Goal: Transaction & Acquisition: Purchase product/service

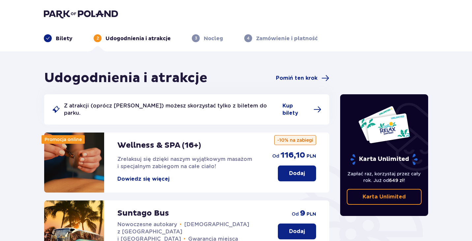
click at [59, 40] on p "Bilety" at bounding box center [64, 38] width 17 height 7
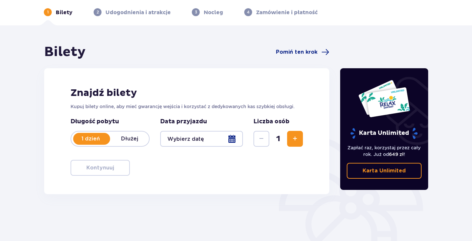
scroll to position [27, 0]
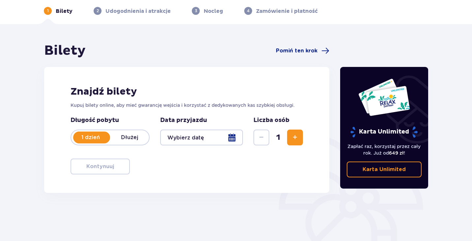
click at [294, 132] on button "Zwiększ" at bounding box center [295, 138] width 16 height 16
click at [231, 137] on div at bounding box center [201, 138] width 83 height 16
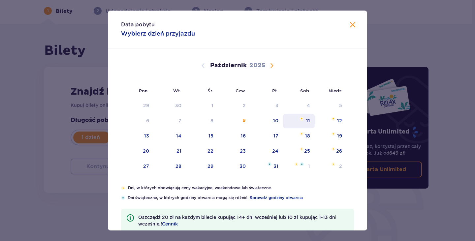
click at [303, 118] on div "11" at bounding box center [299, 121] width 32 height 15
type input "11.10.25"
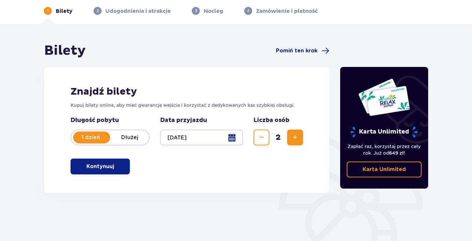
click at [89, 167] on p "Kontynuuj" at bounding box center [100, 166] width 28 height 7
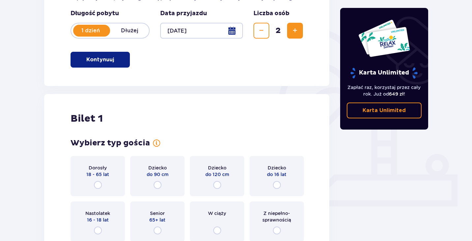
scroll to position [153, 0]
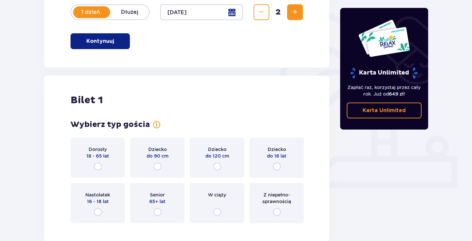
click at [108, 153] on span "18 - 65 lat" at bounding box center [97, 156] width 23 height 7
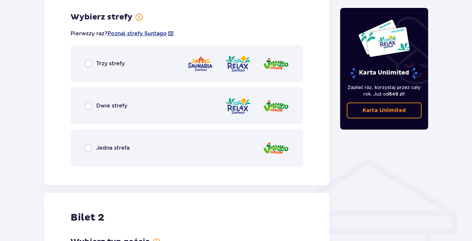
scroll to position [381, 0]
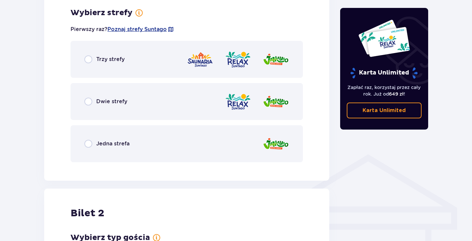
click at [123, 57] on span "Trzy strefy" at bounding box center [110, 59] width 28 height 7
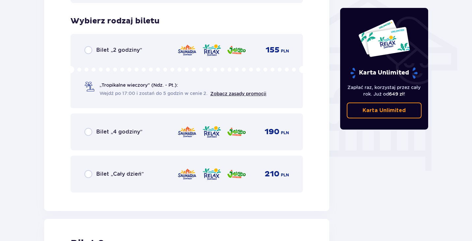
scroll to position [549, 0]
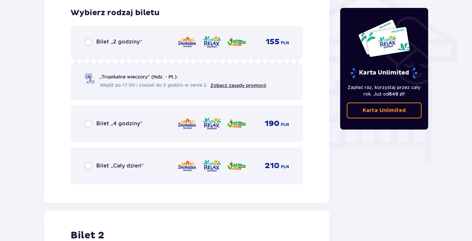
click at [173, 160] on div "Bilet „Cały dzień” 210 PLN" at bounding box center [186, 166] width 205 height 14
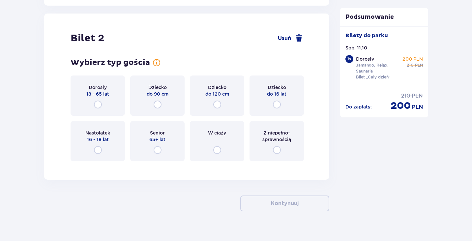
scroll to position [752, 0]
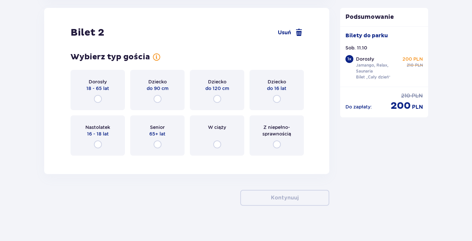
click at [97, 86] on span "18 - 65 lat" at bounding box center [97, 88] width 23 height 7
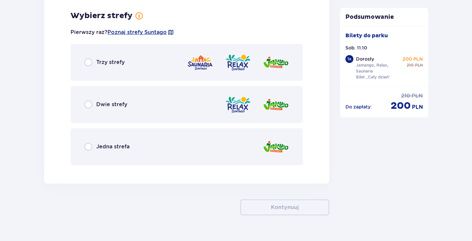
scroll to position [913, 0]
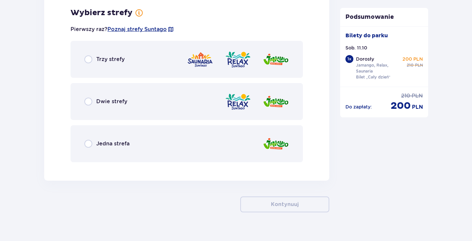
click at [102, 65] on div "Trzy strefy" at bounding box center [187, 59] width 233 height 37
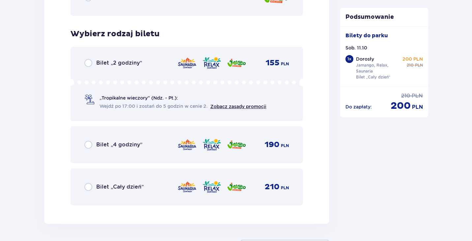
scroll to position [1081, 0]
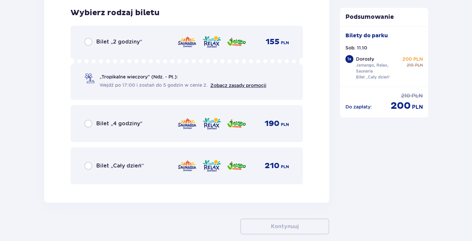
click at [107, 162] on div "Bilet „Cały dzień”" at bounding box center [113, 166] width 59 height 8
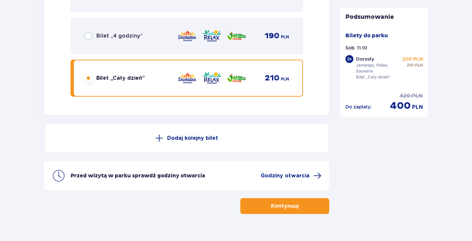
scroll to position [1181, 0]
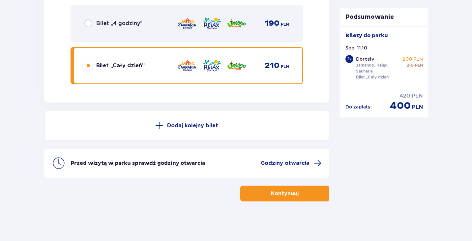
click at [260, 199] on button "Kontynuuj" at bounding box center [285, 194] width 89 height 16
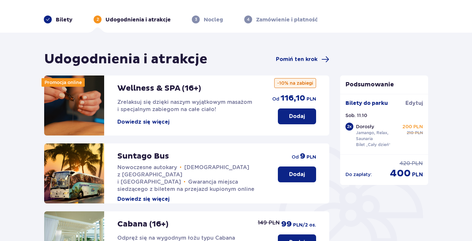
scroll to position [19, 0]
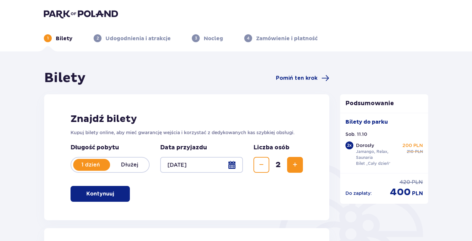
click at [292, 163] on span "Zwiększ" at bounding box center [295, 165] width 8 height 8
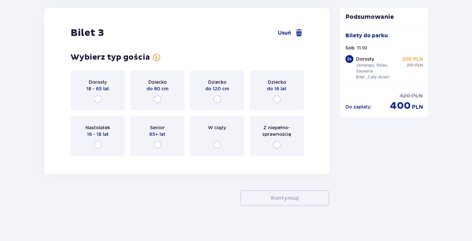
scroll to position [1363, 0]
click at [100, 92] on div "Dorosły 18 - 65 lat" at bounding box center [98, 90] width 54 height 40
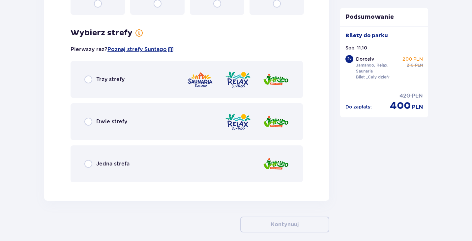
scroll to position [1524, 0]
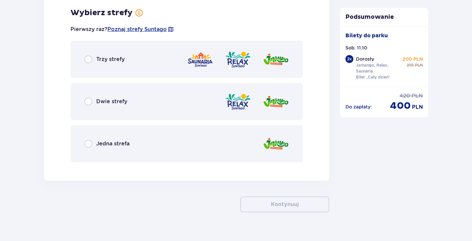
click at [122, 65] on div "Trzy strefy" at bounding box center [187, 59] width 233 height 37
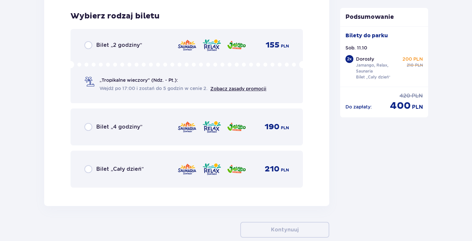
scroll to position [1692, 0]
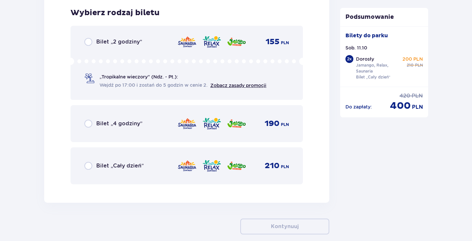
click at [136, 161] on div "Bilet „Cały dzień” 210 PLN" at bounding box center [186, 166] width 205 height 14
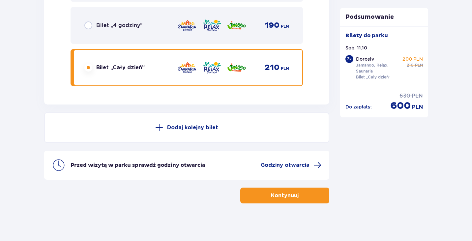
scroll to position [1792, 0]
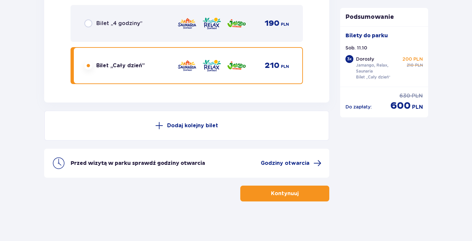
click at [259, 196] on button "Kontynuuj" at bounding box center [285, 194] width 89 height 16
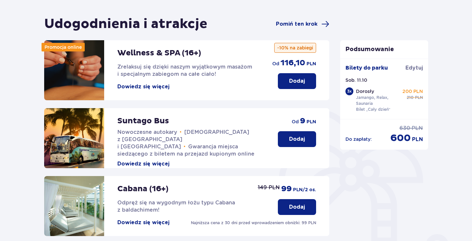
scroll to position [54, 0]
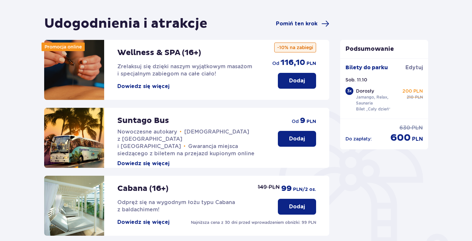
click at [297, 135] on p "Dodaj" at bounding box center [297, 138] width 16 height 7
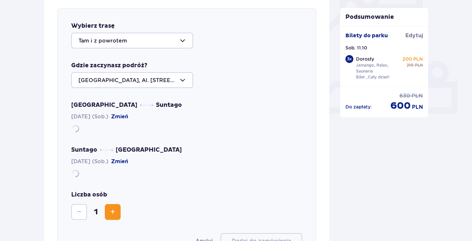
scroll to position [228, 0]
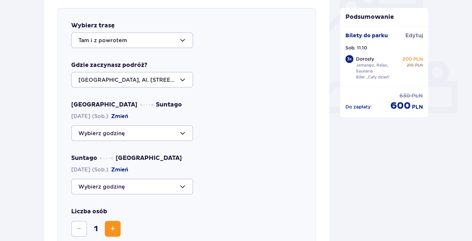
click at [132, 129] on div at bounding box center [132, 133] width 122 height 16
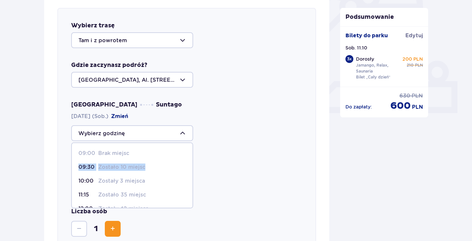
drag, startPoint x: 190, startPoint y: 159, endPoint x: 190, endPoint y: 167, distance: 7.6
click at [190, 167] on span "09:00 Brak miejsc 09:30 Zostało 10 miejsc 10:00 Zostały 3 miejsca 11:15 Zostało…" at bounding box center [132, 176] width 122 height 66
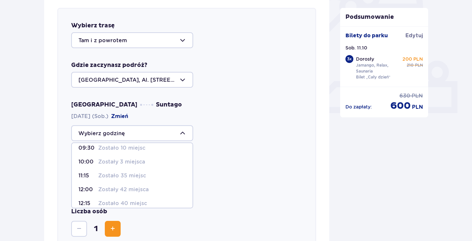
click at [147, 176] on div "11:15 Zostało 35 miejsc" at bounding box center [133, 175] width 108 height 7
type input "11:15"
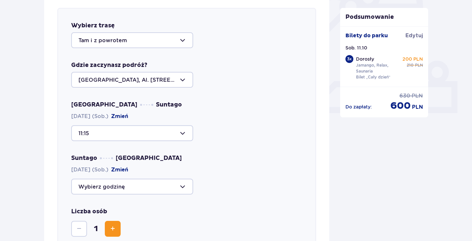
click at [134, 188] on div at bounding box center [132, 187] width 122 height 16
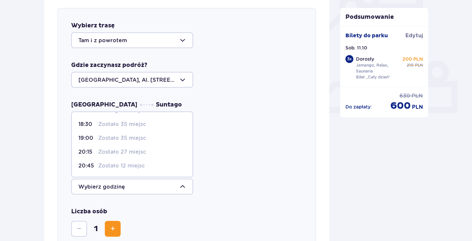
scroll to position [30, 0]
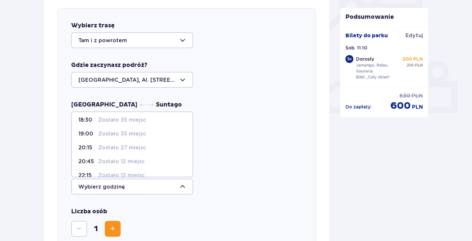
click at [151, 148] on div "20:15 Zostało 27 miejsc" at bounding box center [133, 147] width 108 height 7
type input "20:15"
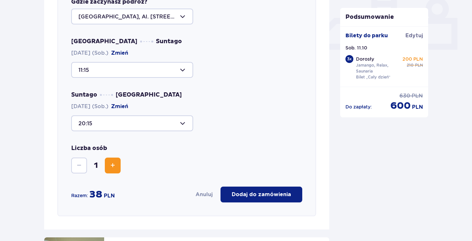
scroll to position [298, 0]
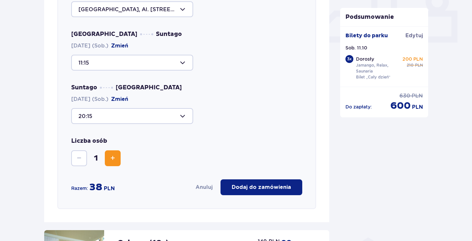
click at [114, 158] on span "Zwiększ" at bounding box center [113, 158] width 8 height 8
click at [232, 190] on button "Dodaj do zamówienia" at bounding box center [262, 187] width 82 height 16
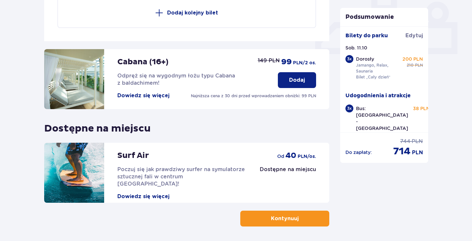
scroll to position [291, 0]
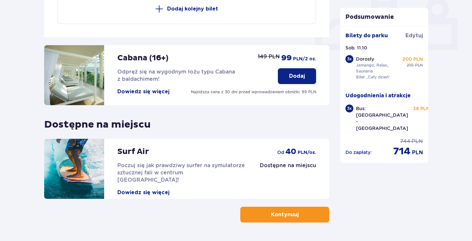
click at [260, 214] on button "Kontynuuj" at bounding box center [285, 215] width 89 height 16
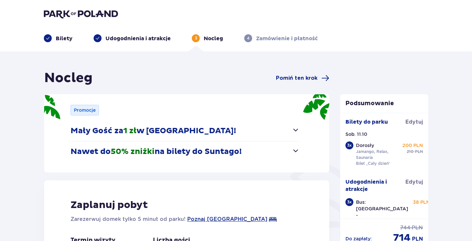
click at [286, 130] on button "Mały Gość za 1 zł w Suntago Village!" at bounding box center [185, 131] width 229 height 20
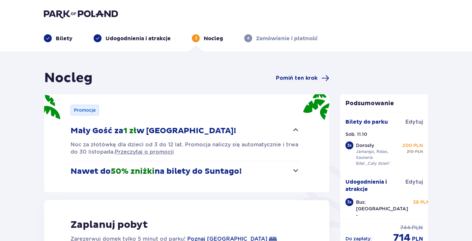
click at [290, 167] on button "Nawet do 50% zniżki na bilety do Suntago!" at bounding box center [185, 171] width 229 height 20
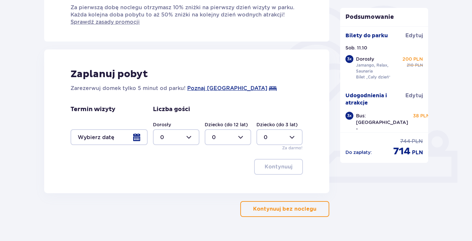
scroll to position [162, 0]
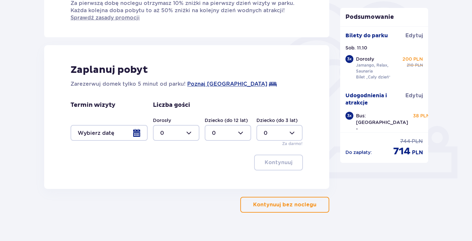
click at [314, 202] on span "button" at bounding box center [318, 205] width 8 height 8
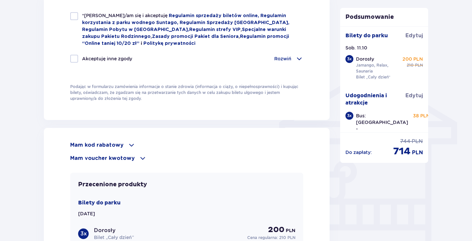
scroll to position [492, 0]
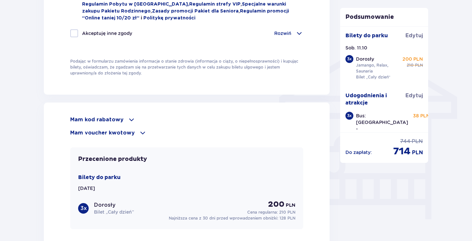
click at [112, 117] on p "Mam kod rabatowy" at bounding box center [96, 119] width 53 height 7
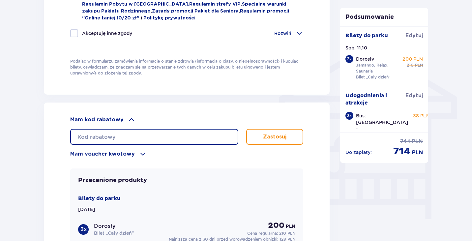
click at [108, 137] on input "text" at bounding box center [154, 137] width 168 height 16
click at [121, 137] on input "text" at bounding box center [154, 137] width 168 height 16
type input "s"
type input "STUDENT30"
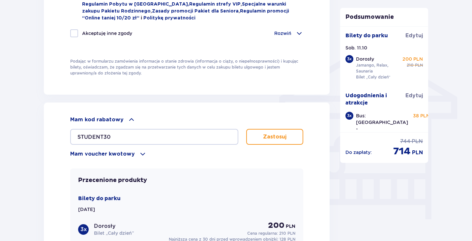
click at [270, 130] on button "Zastosuj" at bounding box center [274, 137] width 57 height 16
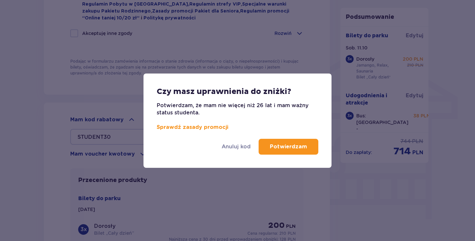
click at [280, 149] on p "Potwierdzam" at bounding box center [288, 146] width 37 height 7
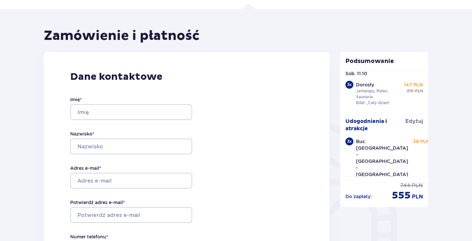
scroll to position [38, 0]
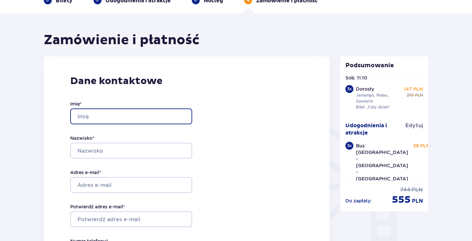
click at [126, 115] on input "Imię *" at bounding box center [131, 117] width 122 height 16
type input "Wiktoria"
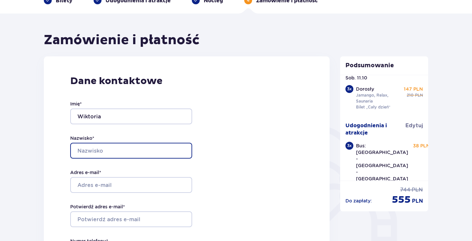
click at [82, 151] on input "Nazwisko *" at bounding box center [131, 151] width 122 height 16
type input "Snopkowska"
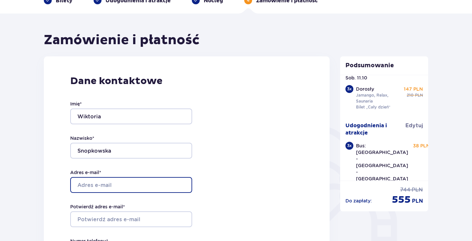
click at [83, 185] on input "Adres e-mail *" at bounding box center [131, 185] width 122 height 16
click at [96, 180] on input "Adres e-mail *" at bounding box center [131, 185] width 122 height 16
click at [120, 188] on input "Adres e-mail *" at bounding box center [131, 185] width 122 height 16
paste input "wiktoria.snopkowska2004@gmail.com"
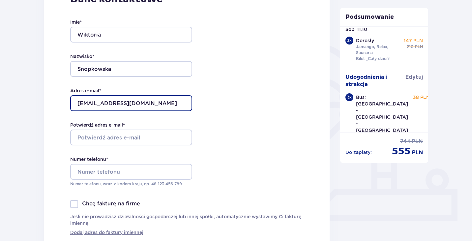
scroll to position [124, 0]
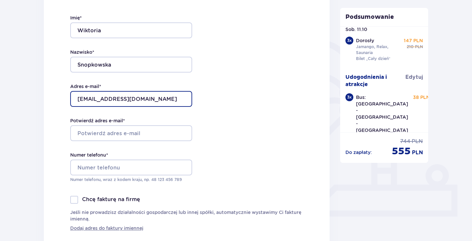
type input "wiktoria.snopkowska2004@gmail.com"
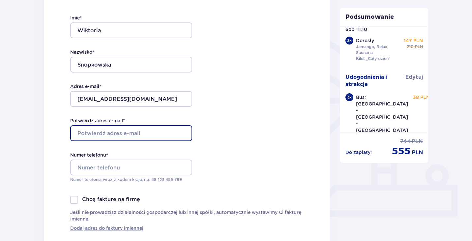
click at [111, 132] on input "Potwierdź adres e-mail *" at bounding box center [131, 133] width 122 height 16
paste input "wiktoria.snopkowska2004@gmail.com"
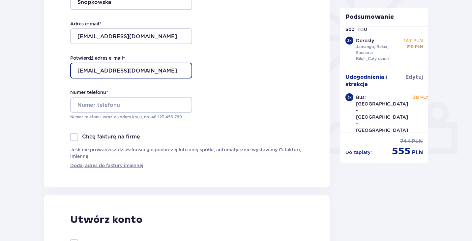
type input "wiktoria.snopkowska2004@gmail.com"
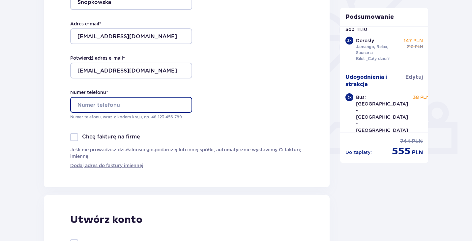
click at [161, 107] on input "Numer telefonu *" at bounding box center [131, 105] width 122 height 16
type input "48 577 592 651"
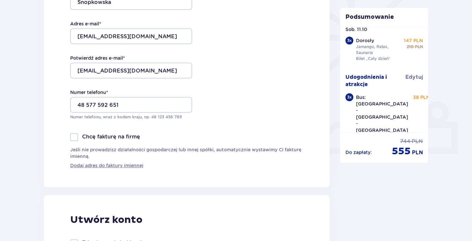
click at [292, 127] on div "Dane kontaktowe Imię * Wiktoria Nazwisko * Snopkowska Adres e-mail * wiktoria.s…" at bounding box center [187, 48] width 286 height 280
drag, startPoint x: 443, startPoint y: 91, endPoint x: 441, endPoint y: 79, distance: 12.0
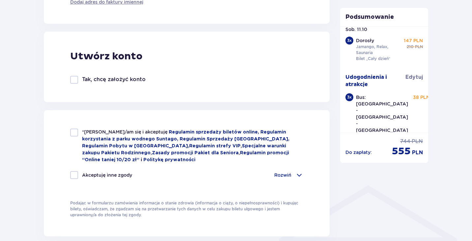
scroll to position [351, 0]
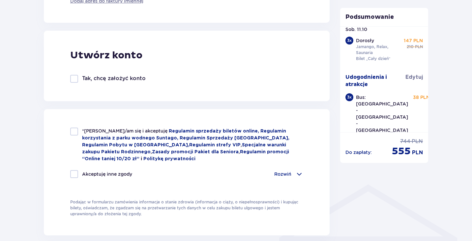
click at [94, 131] on span "*Zapoznałem/am się i akceptuję" at bounding box center [125, 130] width 87 height 5
checkbox input "true"
click at [74, 173] on div at bounding box center [74, 174] width 8 height 8
checkbox input "true"
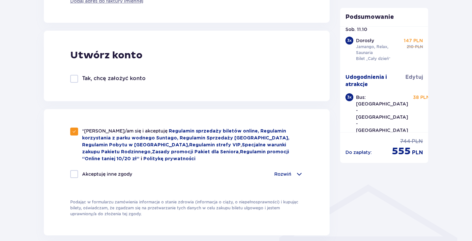
checkbox input "true"
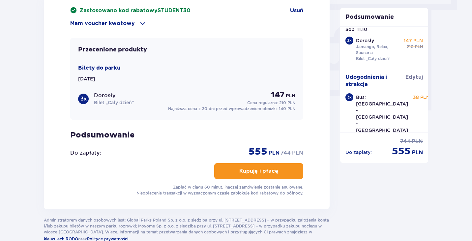
scroll to position [607, 0]
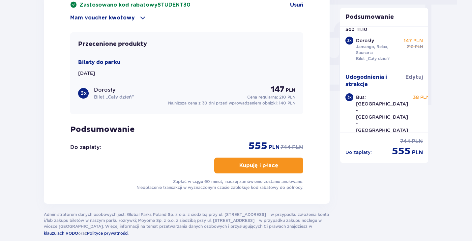
click at [260, 167] on p "Kupuję i płacę" at bounding box center [259, 165] width 39 height 7
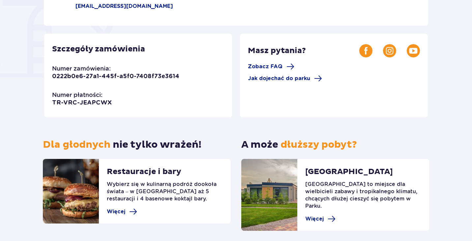
scroll to position [163, 0]
click at [129, 209] on span "Więcej" at bounding box center [122, 212] width 30 height 8
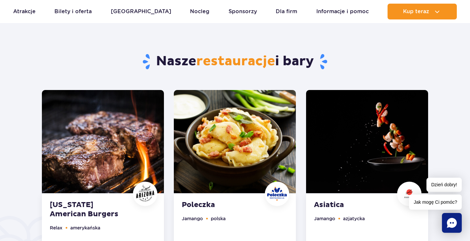
scroll to position [422, 0]
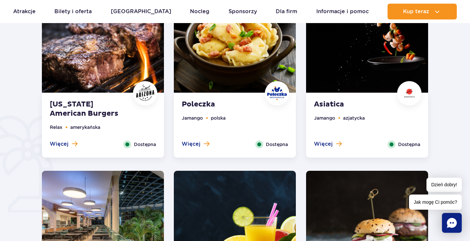
click at [337, 100] on strong "Asiatica" at bounding box center [354, 104] width 80 height 9
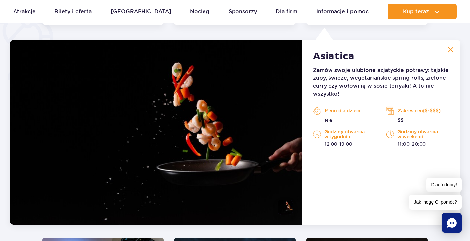
scroll to position [513, 0]
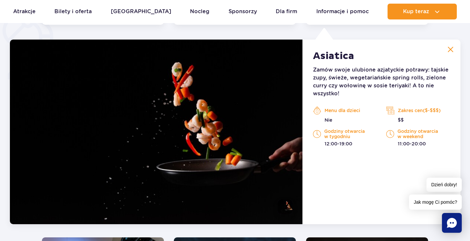
click at [449, 51] on img at bounding box center [451, 50] width 6 height 6
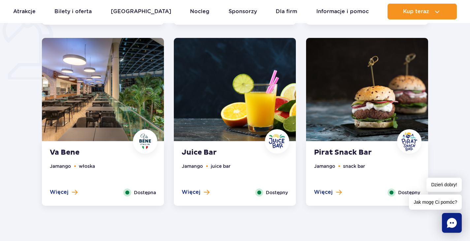
click at [370, 140] on img at bounding box center [367, 89] width 122 height 103
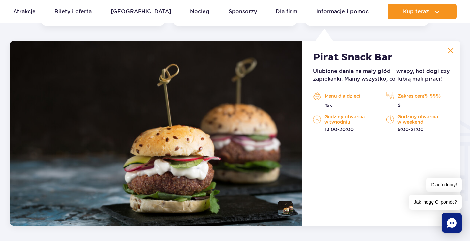
scroll to position [694, 0]
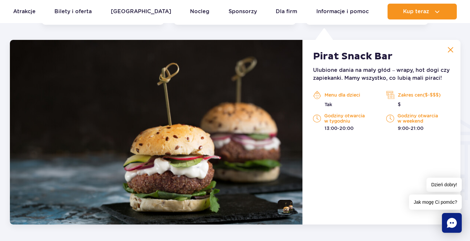
click at [448, 51] on img at bounding box center [451, 50] width 6 height 6
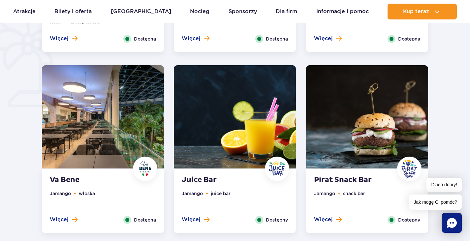
scroll to position [483, 0]
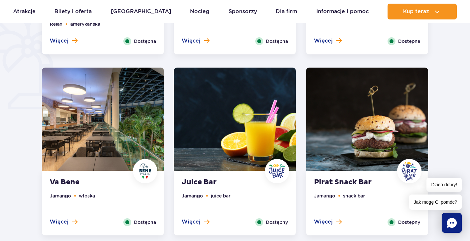
click at [163, 113] on img at bounding box center [103, 119] width 122 height 103
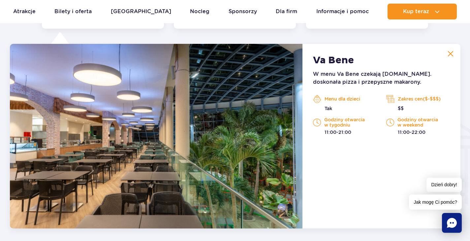
scroll to position [694, 0]
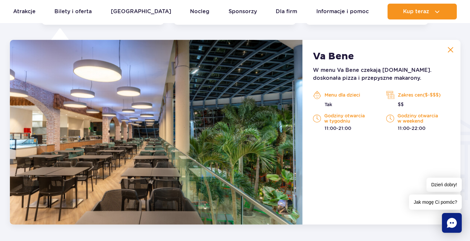
click at [441, 49] on div "Va Bene W menu Va Bene czekają m.in. doskonała pizza i przepyszne makarony. Men…" at bounding box center [382, 132] width 158 height 185
click at [447, 49] on button at bounding box center [450, 49] width 13 height 13
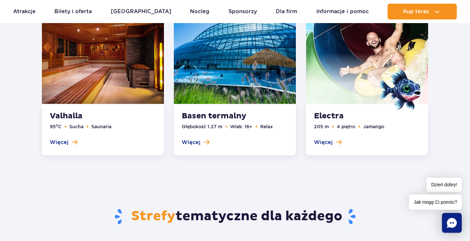
scroll to position [951, 0]
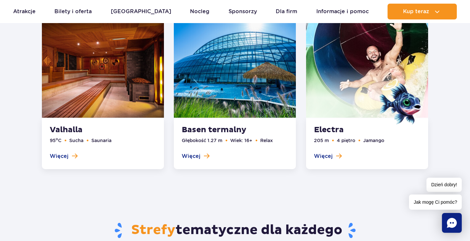
click at [130, 78] on link at bounding box center [103, 92] width 122 height 155
click at [348, 102] on span at bounding box center [367, 93] width 122 height 52
click at [322, 158] on link at bounding box center [367, 92] width 122 height 155
click at [250, 131] on link at bounding box center [235, 92] width 122 height 155
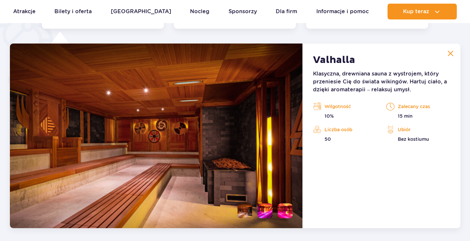
scroll to position [553, 0]
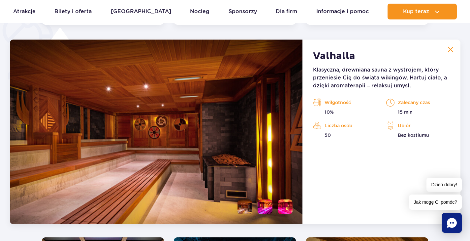
click at [455, 50] on button at bounding box center [450, 49] width 13 height 13
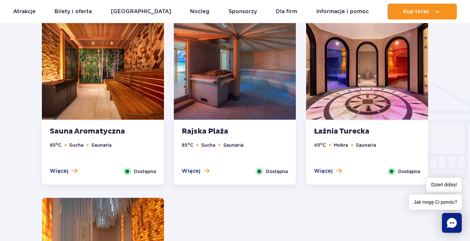
scroll to position [749, 0]
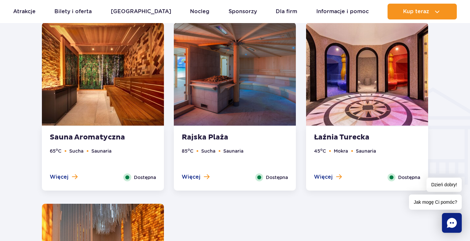
click at [342, 151] on li "Mokra" at bounding box center [341, 150] width 14 height 7
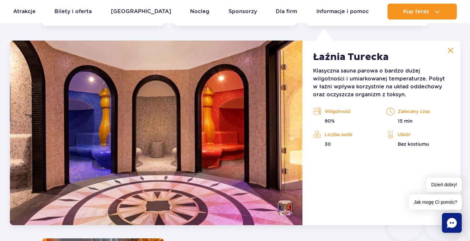
scroll to position [915, 0]
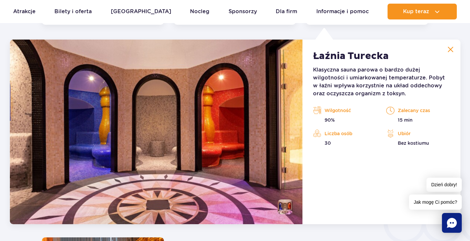
click at [449, 55] on button at bounding box center [450, 49] width 13 height 13
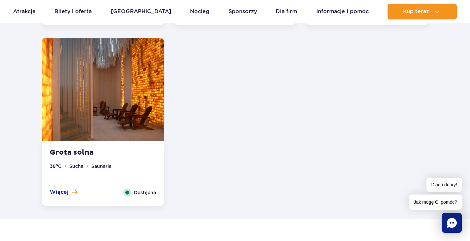
click at [129, 117] on img at bounding box center [103, 89] width 122 height 103
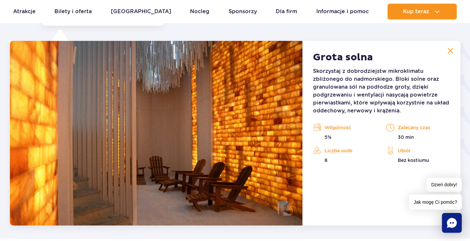
scroll to position [1096, 0]
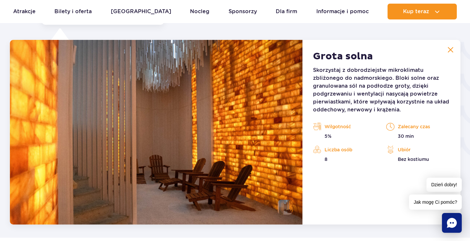
click at [449, 52] on img at bounding box center [451, 50] width 6 height 6
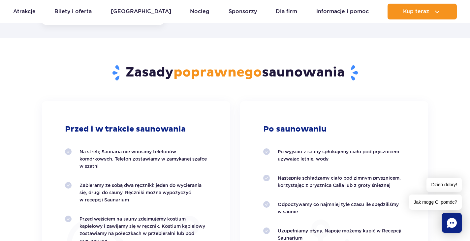
scroll to position [886, 0]
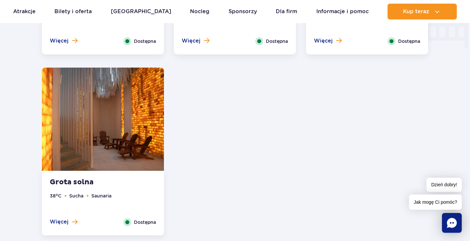
click at [131, 148] on img at bounding box center [103, 119] width 122 height 103
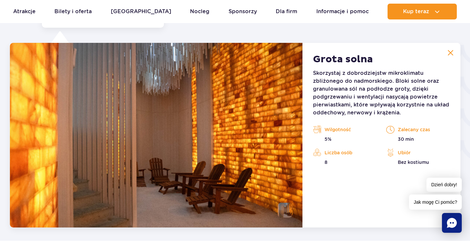
scroll to position [1096, 0]
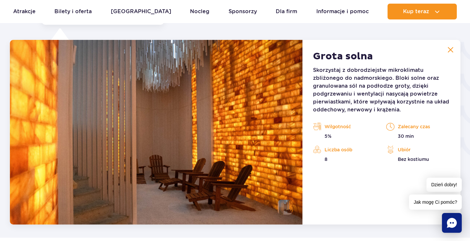
click at [452, 52] on img at bounding box center [451, 50] width 6 height 6
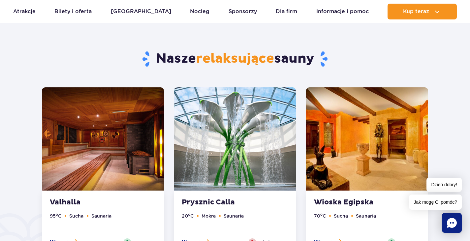
click at [389, 123] on img at bounding box center [367, 138] width 122 height 103
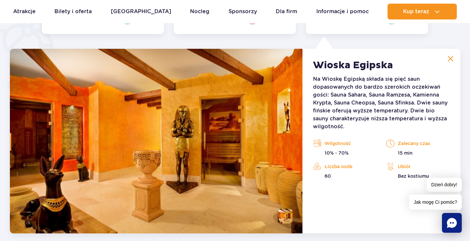
scroll to position [553, 0]
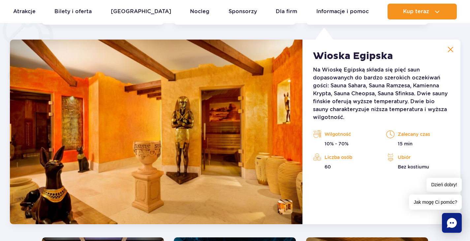
click at [447, 46] on button at bounding box center [450, 49] width 13 height 13
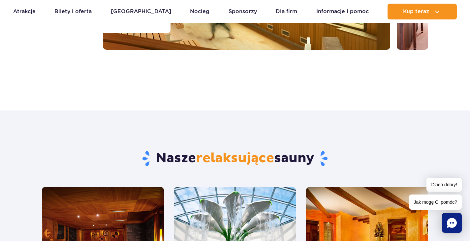
scroll to position [180, 0]
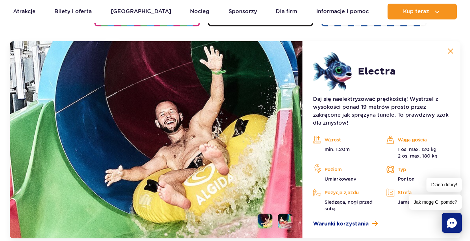
scroll to position [790, 0]
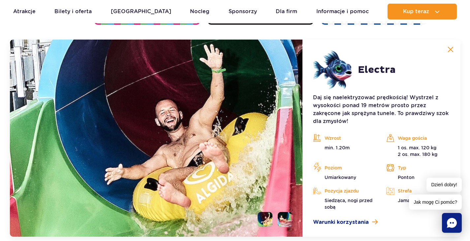
click at [448, 51] on img at bounding box center [451, 50] width 6 height 6
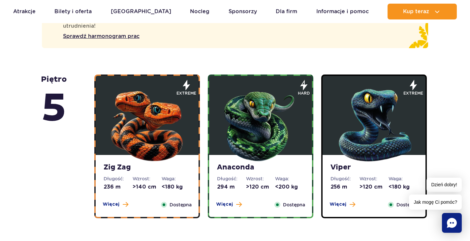
scroll to position [431, 0]
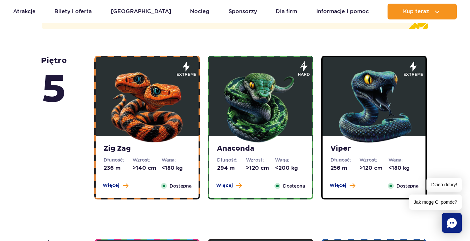
click at [162, 160] on dt "Waga:" at bounding box center [176, 160] width 29 height 7
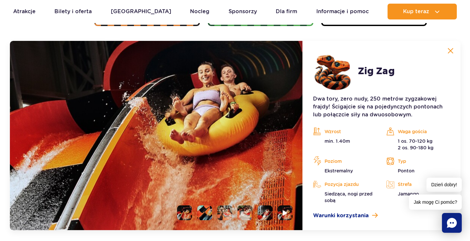
scroll to position [606, 0]
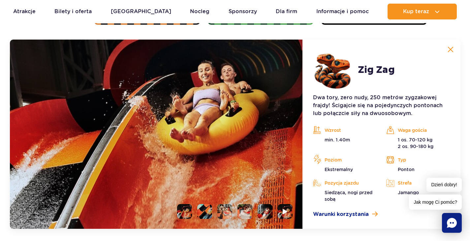
click at [448, 51] on img at bounding box center [451, 50] width 6 height 6
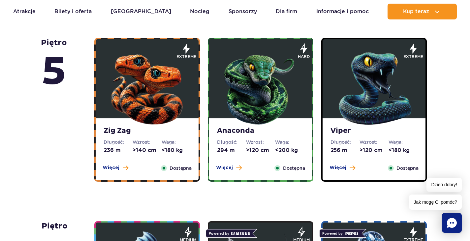
click at [313, 91] on div "Anaconda Długość: 294 m Wzrost: >120 cm Waga: <200 kg Więcej Zamknij Dostępna" at bounding box center [261, 110] width 106 height 144
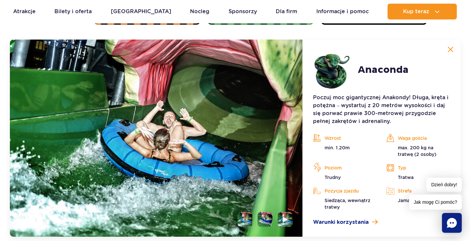
click at [447, 52] on button at bounding box center [450, 49] width 13 height 13
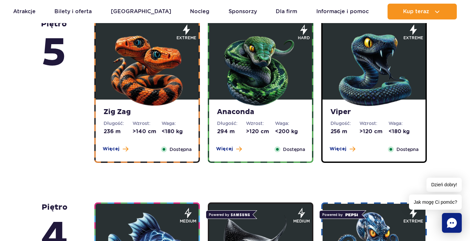
click at [384, 87] on img at bounding box center [374, 68] width 79 height 79
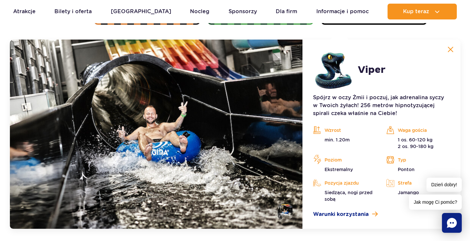
click at [450, 47] on img at bounding box center [451, 50] width 6 height 6
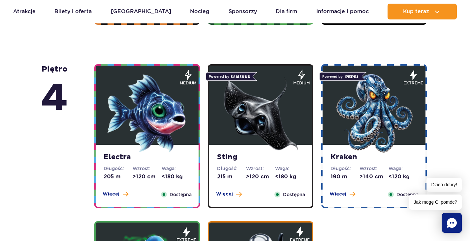
click at [177, 118] on img at bounding box center [147, 113] width 79 height 79
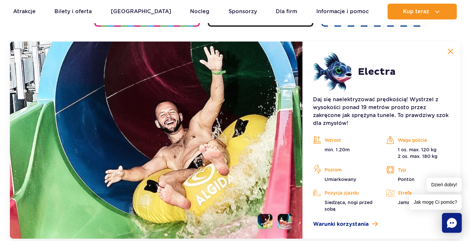
scroll to position [790, 0]
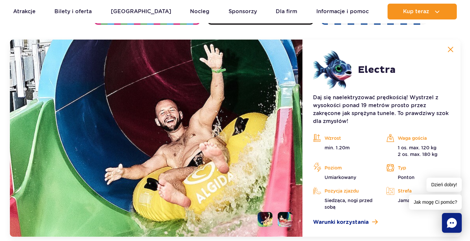
click at [449, 57] on article "Electra Daj się naelektryzować prędkością! Wystrzel z wysokości ponad 19 metrów…" at bounding box center [382, 138] width 158 height 197
click at [450, 49] on img at bounding box center [451, 50] width 6 height 6
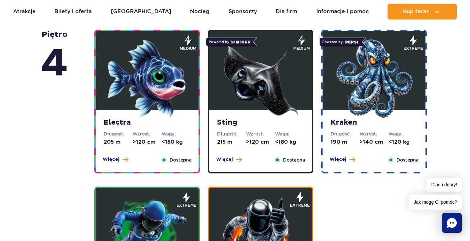
click at [228, 88] on img at bounding box center [260, 78] width 79 height 79
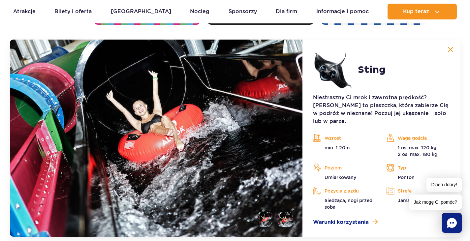
click at [451, 48] on img at bounding box center [451, 50] width 6 height 6
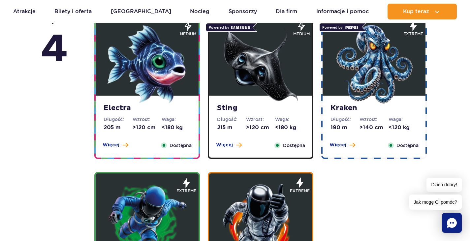
click at [384, 78] on img at bounding box center [374, 64] width 79 height 79
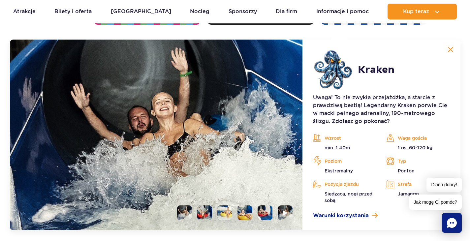
click at [247, 211] on li at bounding box center [245, 213] width 15 height 15
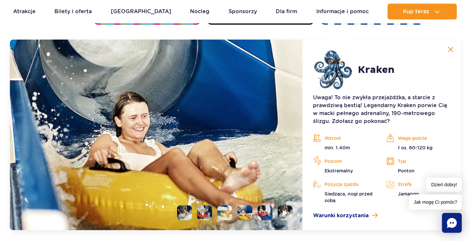
click at [204, 212] on li at bounding box center [204, 213] width 15 height 15
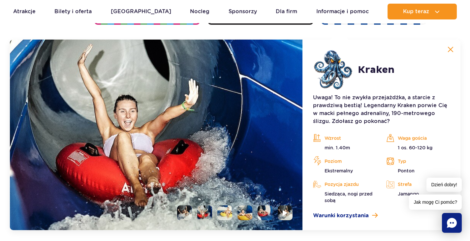
click at [185, 214] on li at bounding box center [184, 213] width 15 height 15
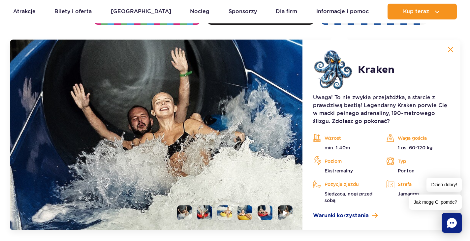
click at [452, 55] on button at bounding box center [450, 49] width 13 height 13
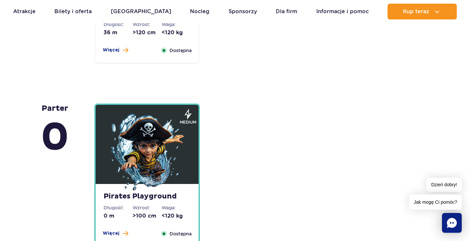
click at [187, 132] on figure at bounding box center [147, 144] width 103 height 79
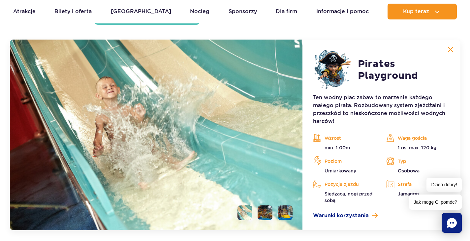
scroll to position [1626, 0]
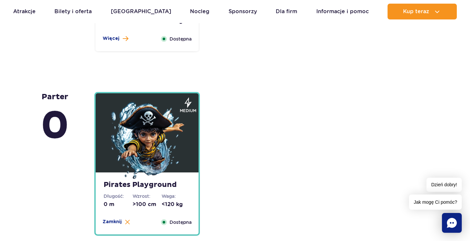
click at [176, 145] on img at bounding box center [147, 141] width 79 height 79
click at [167, 152] on img at bounding box center [147, 141] width 79 height 79
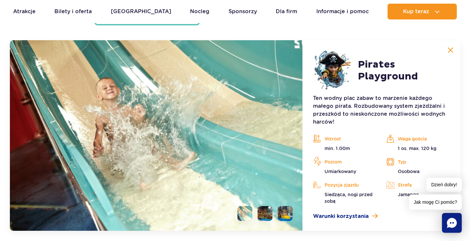
scroll to position [1838, 0]
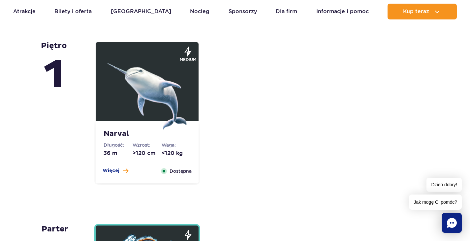
click at [139, 134] on strong "Narval" at bounding box center [147, 133] width 87 height 9
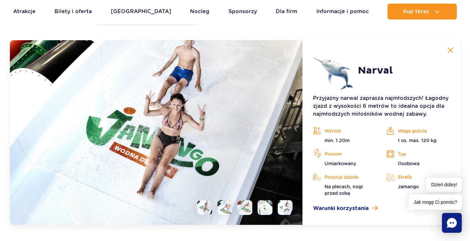
scroll to position [1654, 0]
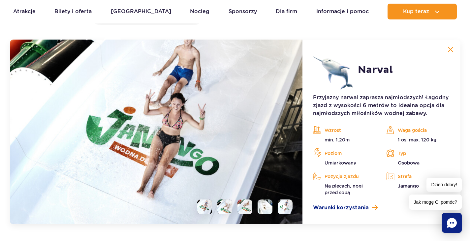
click at [451, 51] on img at bounding box center [451, 50] width 6 height 6
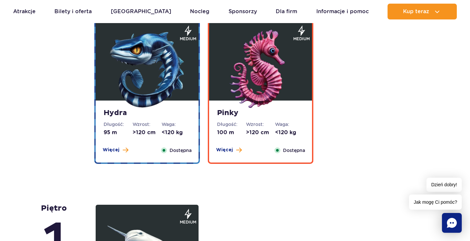
click at [260, 96] on img at bounding box center [260, 69] width 79 height 79
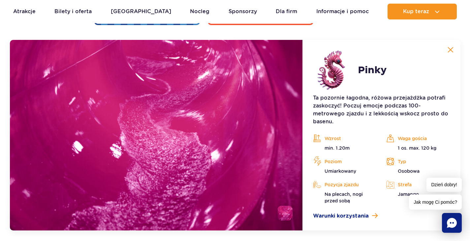
scroll to position [1471, 0]
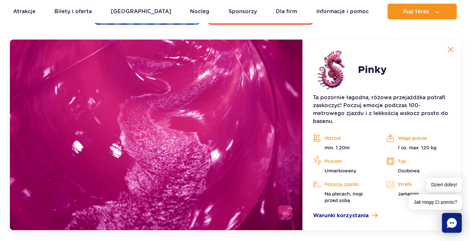
click at [452, 52] on img at bounding box center [451, 50] width 6 height 6
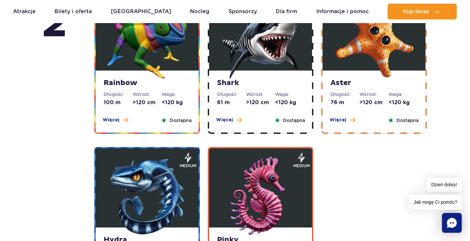
click at [123, 219] on img at bounding box center [147, 196] width 79 height 79
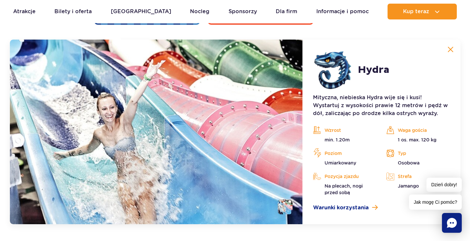
click at [452, 51] on img at bounding box center [451, 50] width 6 height 6
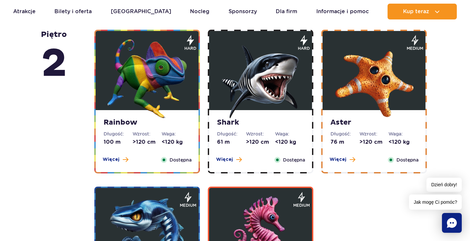
click at [373, 109] on img at bounding box center [374, 78] width 79 height 79
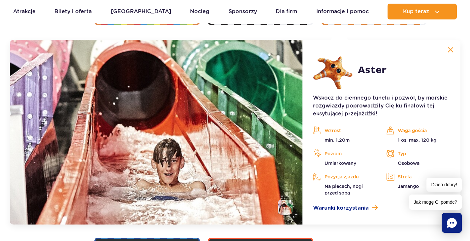
scroll to position [1314, 0]
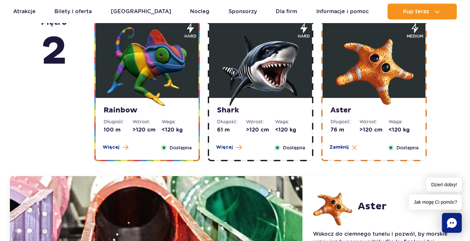
click at [235, 81] on img at bounding box center [260, 66] width 79 height 79
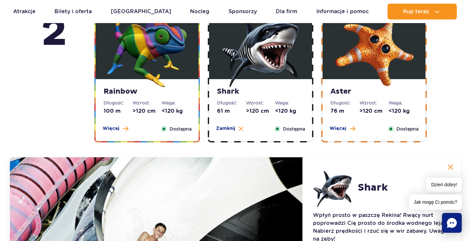
click at [183, 89] on strong "Rainbow" at bounding box center [147, 91] width 87 height 9
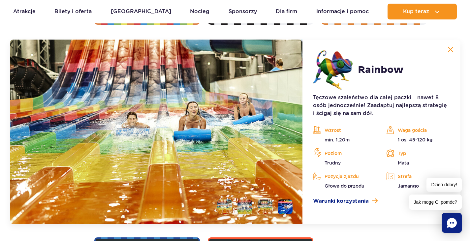
click at [453, 49] on img at bounding box center [451, 50] width 6 height 6
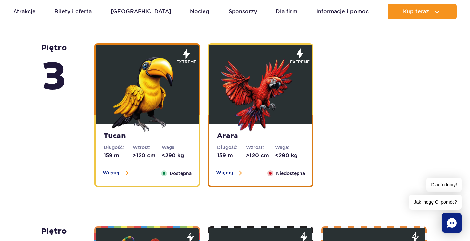
click at [264, 120] on img at bounding box center [260, 92] width 79 height 79
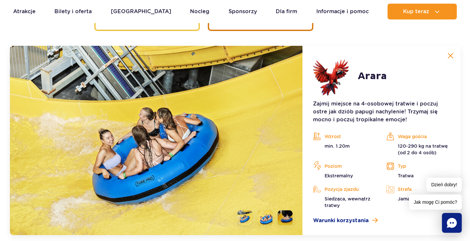
scroll to position [1130, 0]
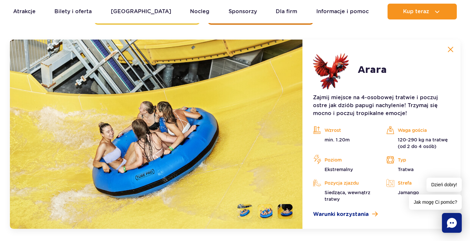
click at [451, 50] on img at bounding box center [451, 50] width 6 height 6
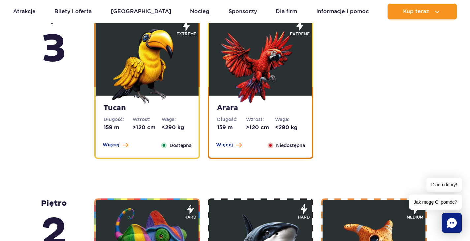
click at [171, 137] on div "Tucan Długość: 159 m Wzrost: >120 cm Waga: <290 kg Więcej Zamknij Dostępna" at bounding box center [147, 127] width 103 height 62
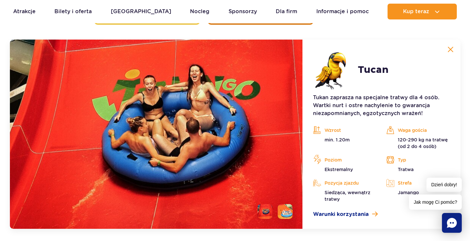
click at [446, 49] on button at bounding box center [450, 49] width 13 height 13
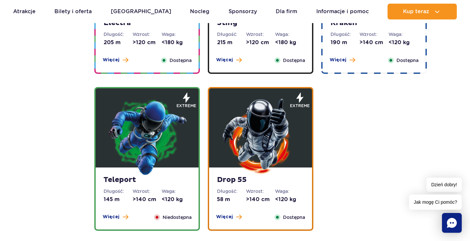
click at [267, 139] on img at bounding box center [260, 136] width 79 height 79
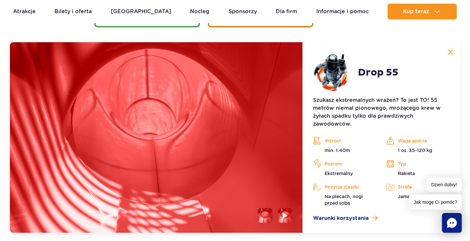
scroll to position [947, 0]
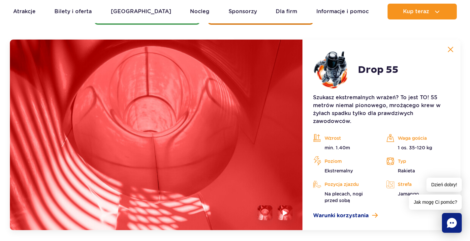
click at [453, 50] on img at bounding box center [451, 50] width 6 height 6
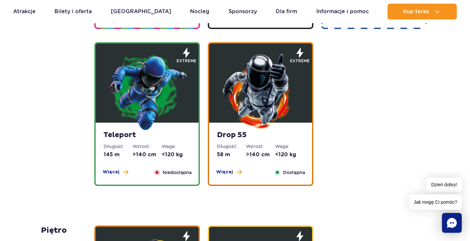
click at [173, 97] on img at bounding box center [147, 91] width 79 height 79
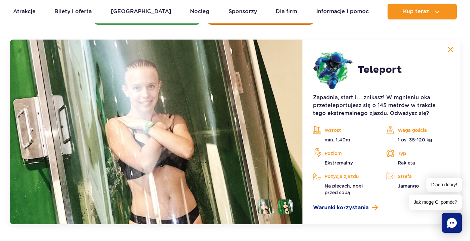
click at [447, 50] on button at bounding box center [450, 49] width 13 height 13
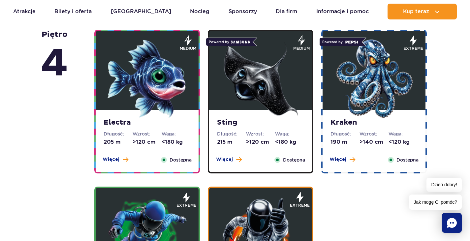
click at [375, 110] on img at bounding box center [374, 78] width 79 height 79
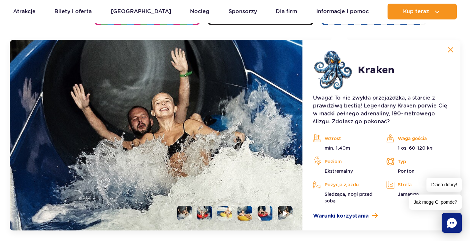
scroll to position [790, 0]
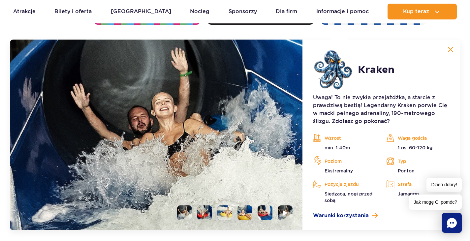
click at [248, 217] on li at bounding box center [245, 213] width 15 height 15
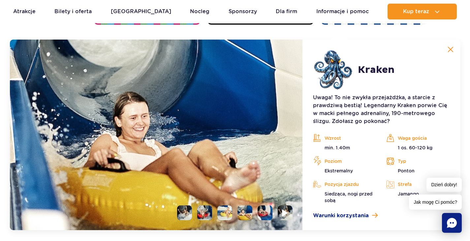
click at [283, 214] on img at bounding box center [285, 213] width 6 height 8
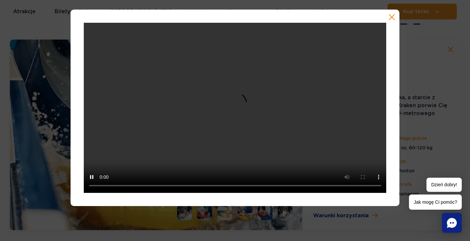
click at [405, 108] on div at bounding box center [235, 108] width 470 height 197
click at [392, 20] on button "button" at bounding box center [392, 17] width 7 height 7
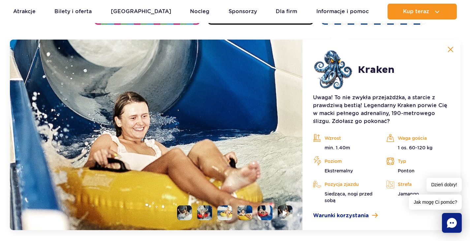
click at [446, 54] on button at bounding box center [450, 49] width 13 height 13
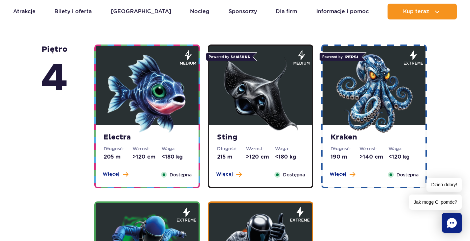
click at [265, 87] on img at bounding box center [260, 93] width 79 height 79
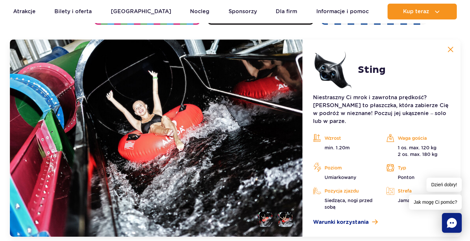
click at [451, 50] on img at bounding box center [451, 50] width 6 height 6
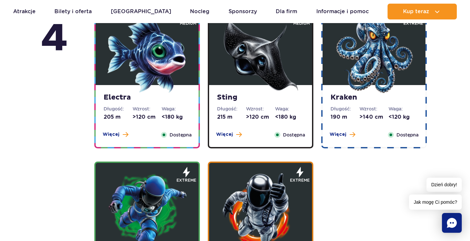
click at [153, 118] on dd ">120 cm" at bounding box center [147, 117] width 29 height 7
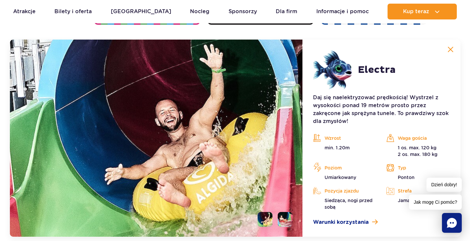
click at [448, 48] on img at bounding box center [451, 50] width 6 height 6
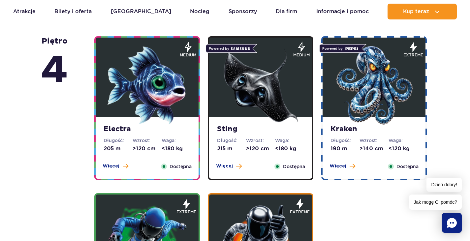
scroll to position [636, 0]
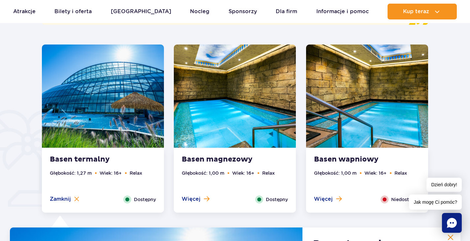
scroll to position [435, 0]
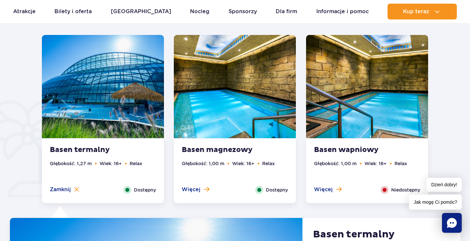
click at [392, 143] on div "Basen wapniowy Głębokość: 1,00 m Wiek: 16+ Relax Więcej Zamknij Niedostępny" at bounding box center [367, 171] width 122 height 64
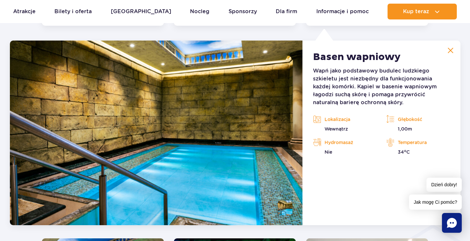
scroll to position [613, 0]
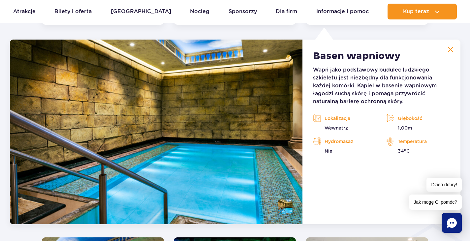
click at [448, 51] on img at bounding box center [451, 50] width 6 height 6
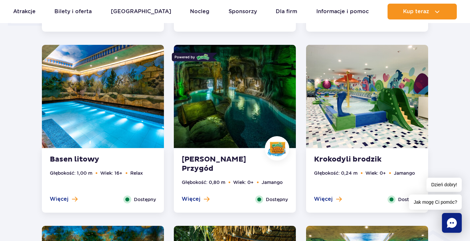
scroll to position [622, 0]
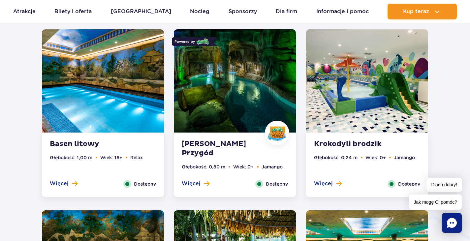
click at [233, 118] on img at bounding box center [235, 80] width 122 height 103
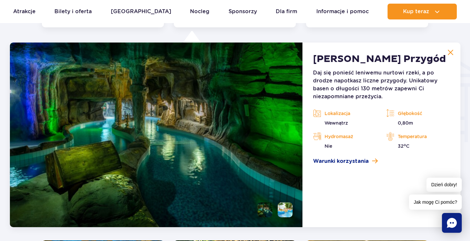
scroll to position [795, 0]
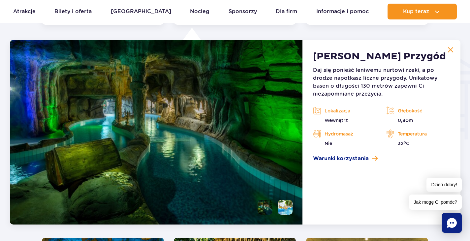
click at [450, 49] on img at bounding box center [451, 50] width 6 height 6
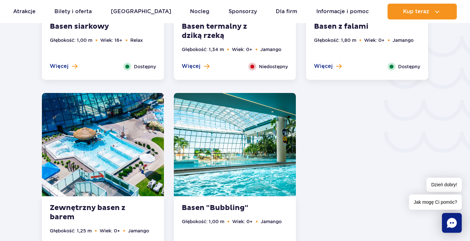
scroll to position [1104, 0]
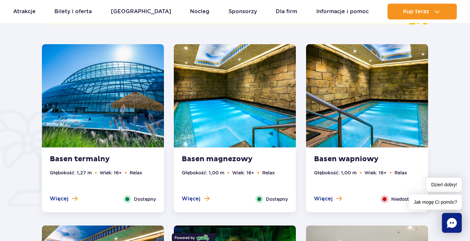
scroll to position [339, 0]
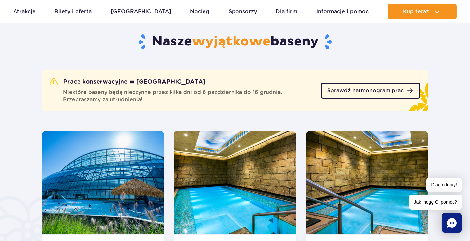
click at [383, 88] on span "Sprawdź harmonogram prac" at bounding box center [365, 90] width 77 height 5
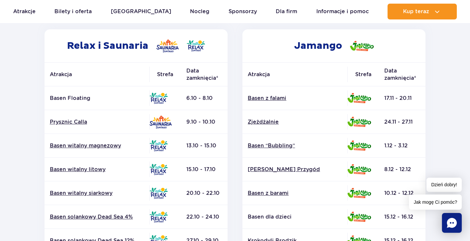
scroll to position [111, 0]
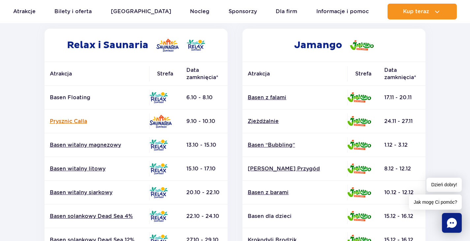
click at [81, 120] on link "Prysznic Calla" at bounding box center [97, 121] width 94 height 7
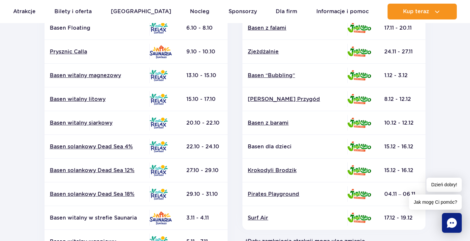
scroll to position [106, 0]
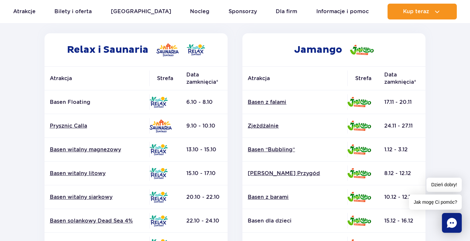
click at [464, 119] on section "Powrót do strony głównej Harmonogram prac konserwacyjnych 2025 Relax i Saunaria…" at bounding box center [235, 201] width 470 height 473
drag, startPoint x: 465, startPoint y: 122, endPoint x: 475, endPoint y: 156, distance: 35.4
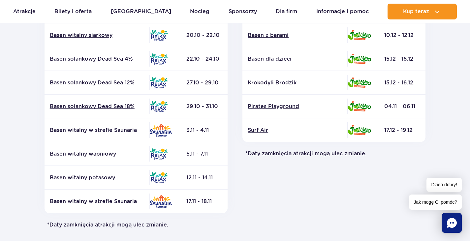
scroll to position [232, 0]
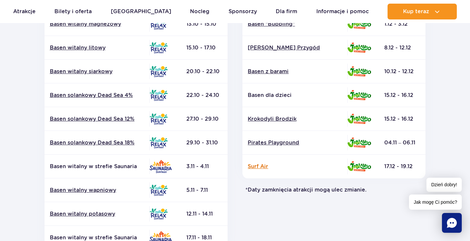
click at [269, 170] on link "Surf Air" at bounding box center [295, 166] width 94 height 7
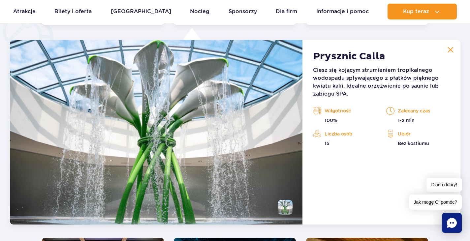
scroll to position [553, 0]
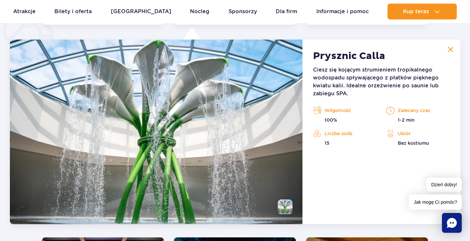
click at [447, 52] on button at bounding box center [450, 49] width 13 height 13
